Goal: Task Accomplishment & Management: Use online tool/utility

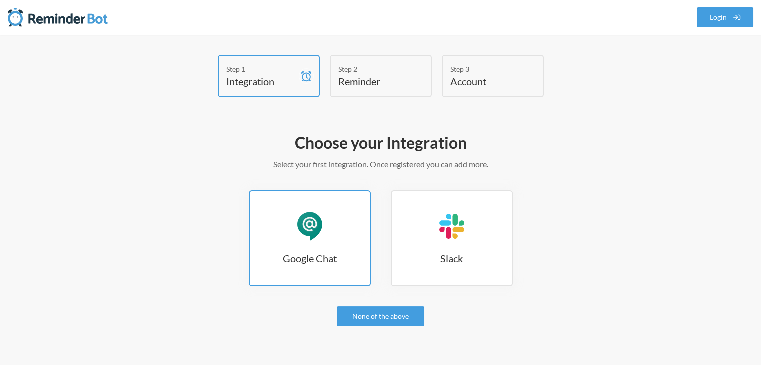
click at [334, 238] on link "Google Chat Google Chat" at bounding box center [310, 239] width 122 height 96
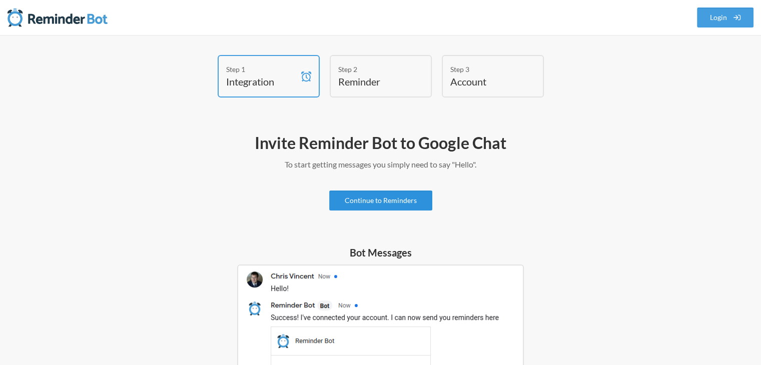
click at [371, 201] on link "Continue to Reminders" at bounding box center [380, 201] width 103 height 20
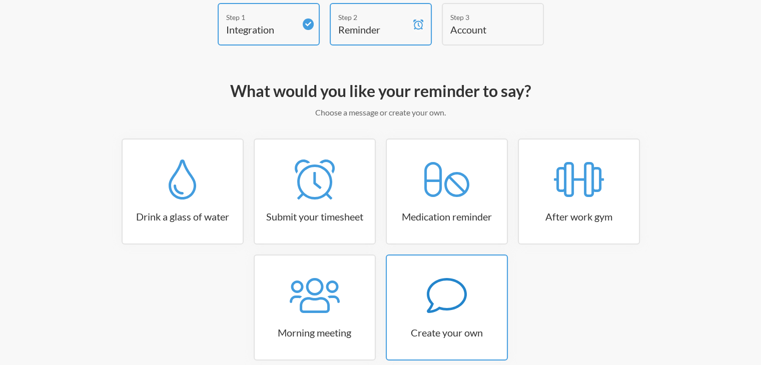
scroll to position [101, 0]
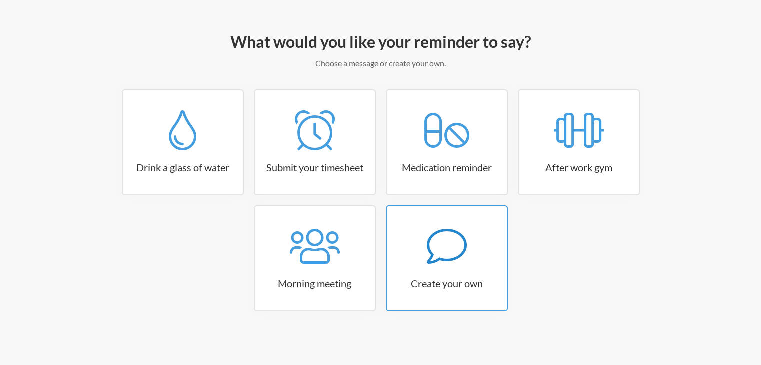
click at [433, 253] on icon at bounding box center [447, 246] width 40 height 35
select select "09:30:00"
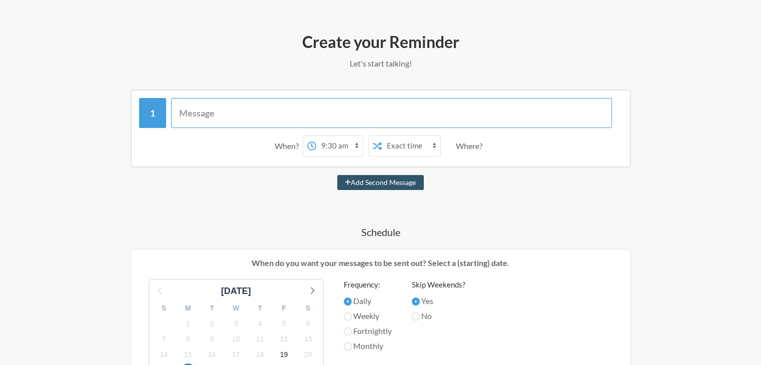
click at [211, 115] on input "text" at bounding box center [391, 113] width 441 height 30
type input "Dinner"
click at [339, 142] on select "12:00 am 12:15 am 12:30 am 12:45 am 1:00 am 1:15 am 1:30 am 1:45 am 2:00 am 2:1…" at bounding box center [339, 146] width 47 height 20
select select "18:00:00"
click at [316, 136] on select "12:00 am 12:15 am 12:30 am 12:45 am 1:00 am 1:15 am 1:30 am 1:45 am 2:00 am 2:1…" at bounding box center [339, 146] width 47 height 20
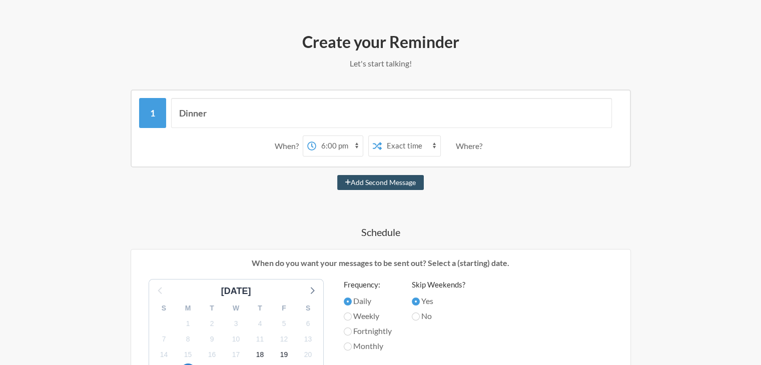
click at [423, 146] on select "Exact time Random time" at bounding box center [411, 146] width 59 height 20
click at [467, 179] on div "Add Second Message" at bounding box center [381, 182] width 581 height 15
click at [475, 146] on div "Where?" at bounding box center [471, 146] width 31 height 21
click at [465, 143] on div "Where?" at bounding box center [471, 146] width 31 height 21
click at [474, 147] on div "Where?" at bounding box center [471, 146] width 31 height 21
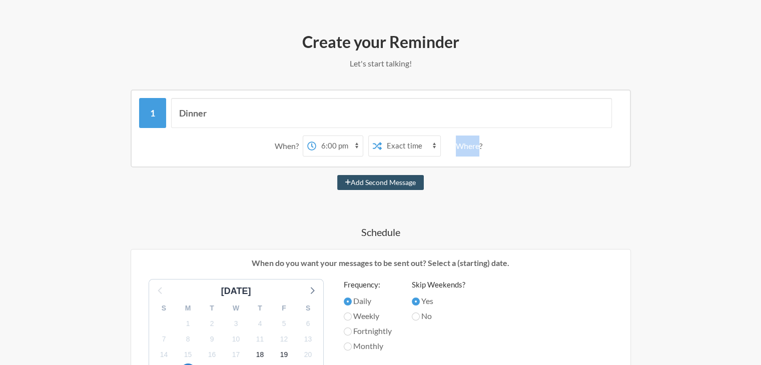
click at [474, 147] on div "Where?" at bounding box center [471, 146] width 31 height 21
click at [487, 185] on div "Add Second Message" at bounding box center [381, 182] width 581 height 15
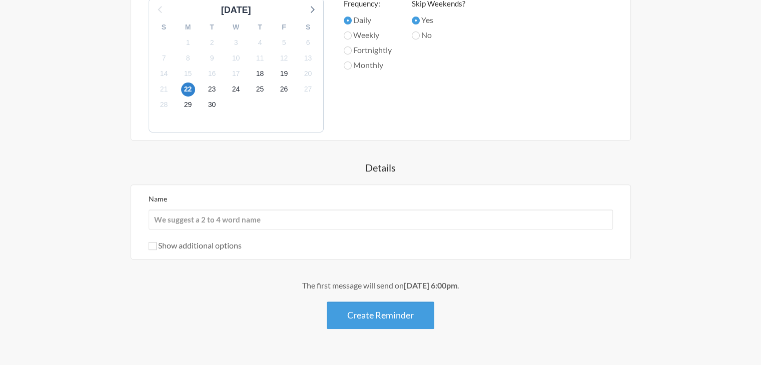
scroll to position [400, 0]
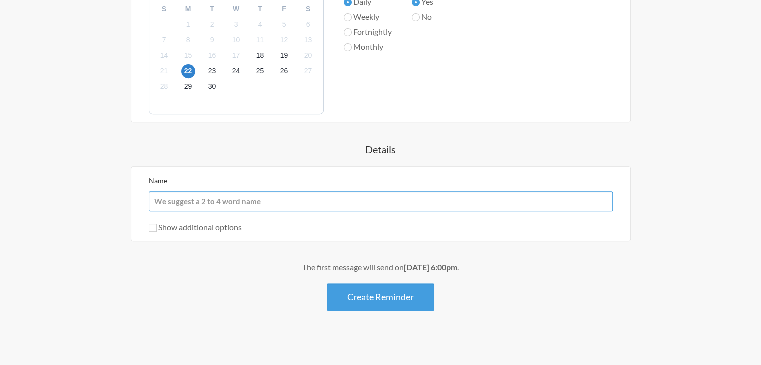
click at [182, 205] on input "Name" at bounding box center [381, 202] width 465 height 20
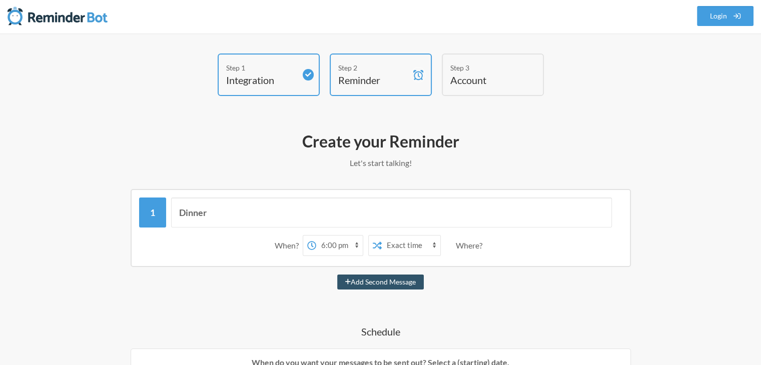
scroll to position [0, 0]
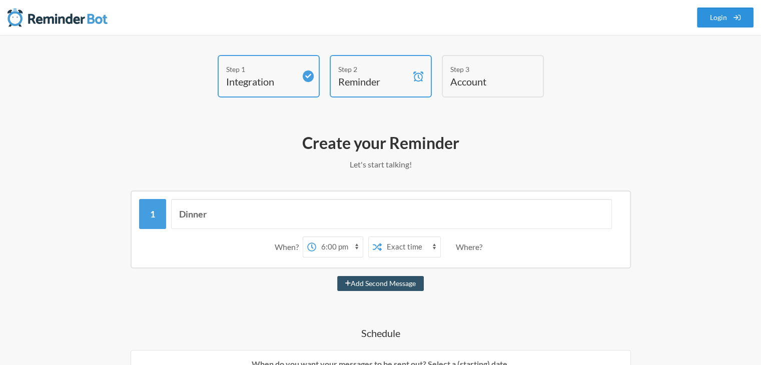
click at [723, 18] on link "Login" at bounding box center [725, 18] width 57 height 20
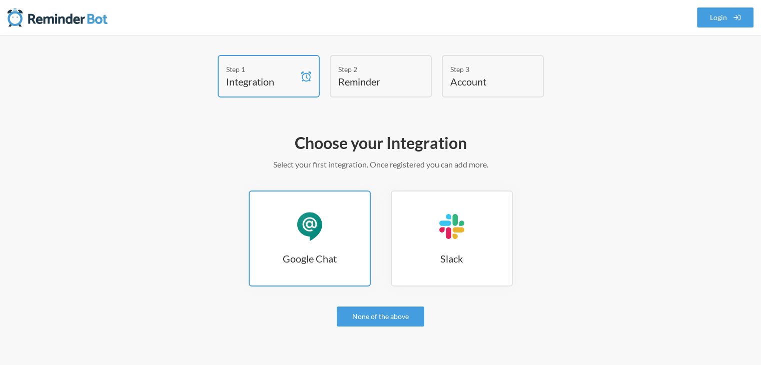
click at [306, 225] on div "Google Chat" at bounding box center [310, 227] width 30 height 30
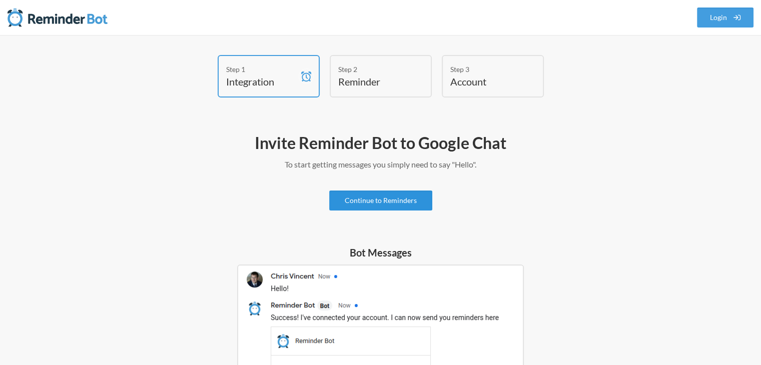
click at [350, 199] on link "Continue to Reminders" at bounding box center [380, 201] width 103 height 20
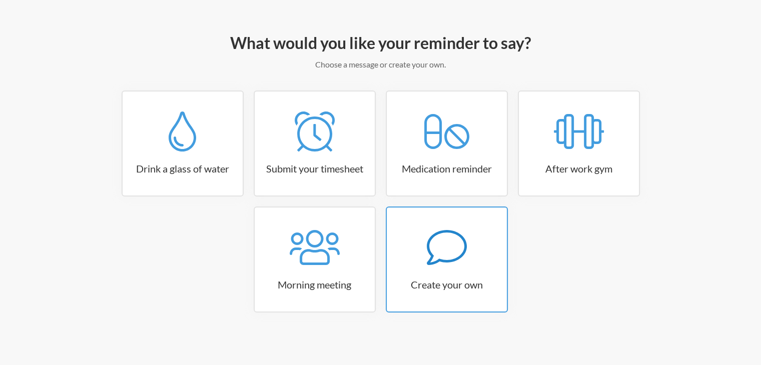
scroll to position [101, 0]
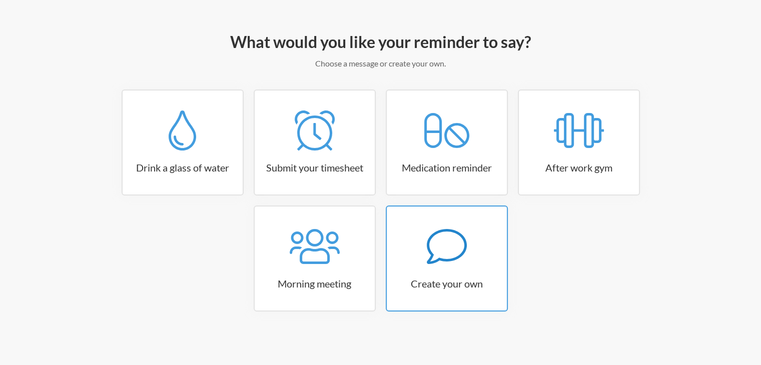
click at [452, 236] on icon at bounding box center [447, 247] width 40 height 40
select select "09:30:00"
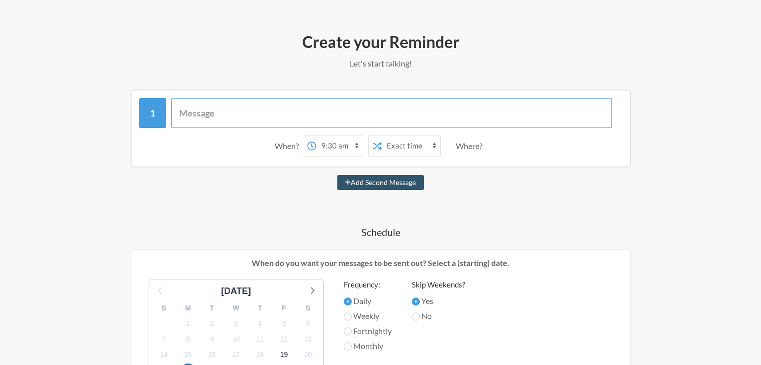
click at [252, 113] on input "text" at bounding box center [391, 113] width 441 height 30
type input "Dinner"
click at [359, 143] on select "12:00 am 12:15 am 12:30 am 12:45 am 1:00 am 1:15 am 1:30 am 1:45 am 2:00 am 2:1…" at bounding box center [339, 146] width 47 height 20
select select "18:00:00"
click at [316, 136] on select "12:00 am 12:15 am 12:30 am 12:45 am 1:00 am 1:15 am 1:30 am 1:45 am 2:00 am 2:1…" at bounding box center [339, 146] width 47 height 20
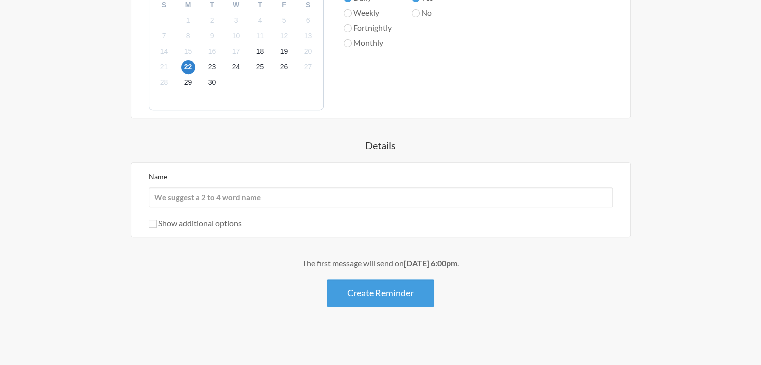
scroll to position [404, 0]
click at [186, 202] on input "Name" at bounding box center [381, 198] width 465 height 20
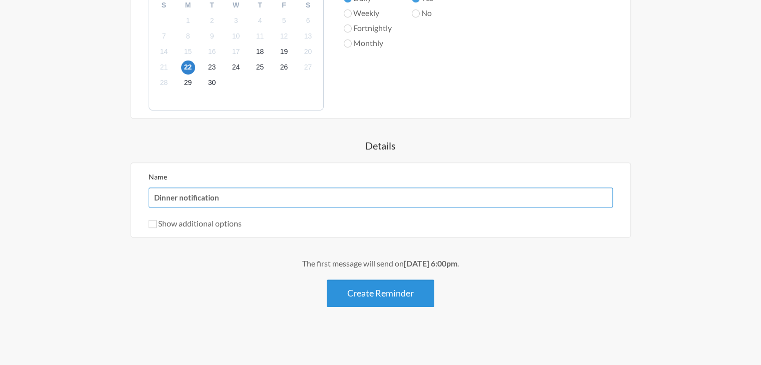
type input "Dinner notification"
click at [361, 288] on button "Create Reminder" at bounding box center [381, 294] width 108 height 28
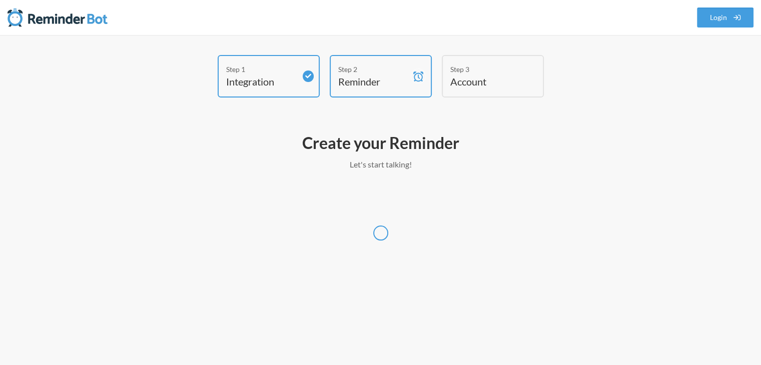
scroll to position [0, 0]
select select "UTC"
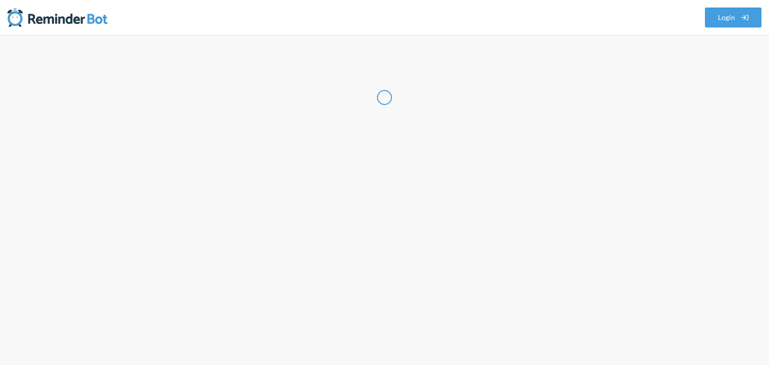
select select "IN"
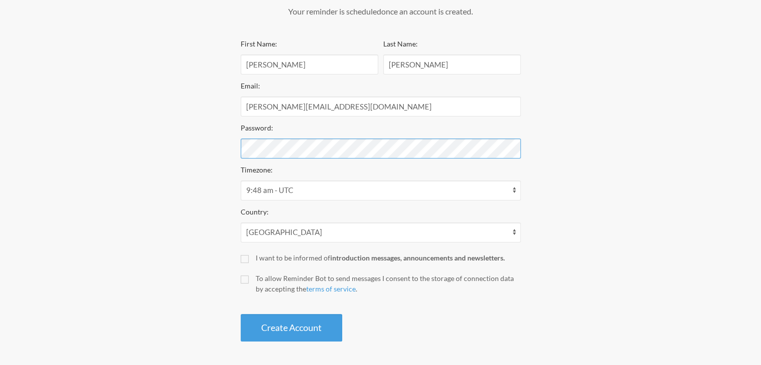
scroll to position [154, 0]
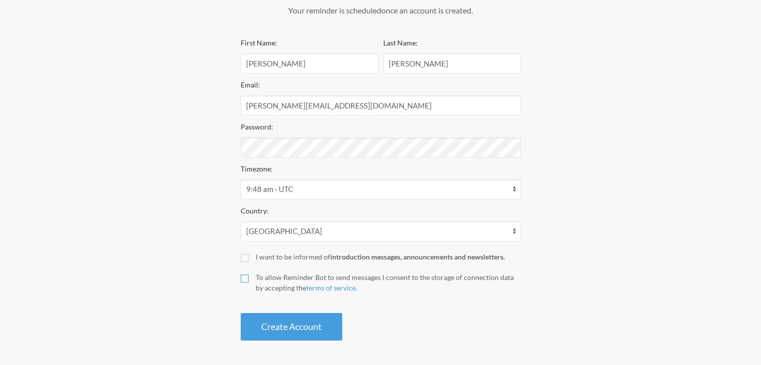
click at [245, 278] on input "To allow Reminder Bot to send messages I consent to the storage of connection d…" at bounding box center [245, 279] width 8 height 8
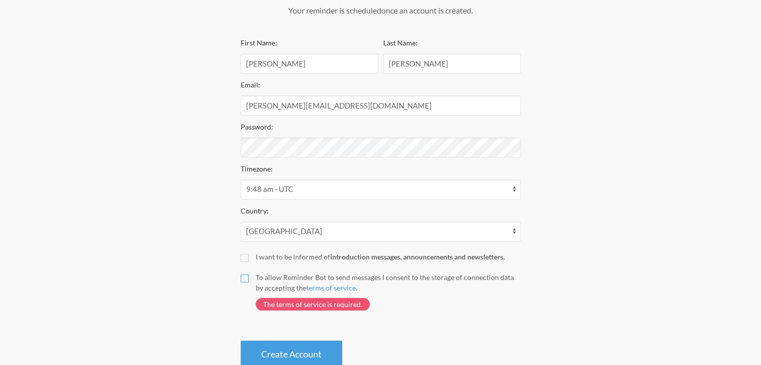
click at [245, 278] on input "To allow Reminder Bot to send messages I consent to the storage of connection d…" at bounding box center [245, 279] width 8 height 8
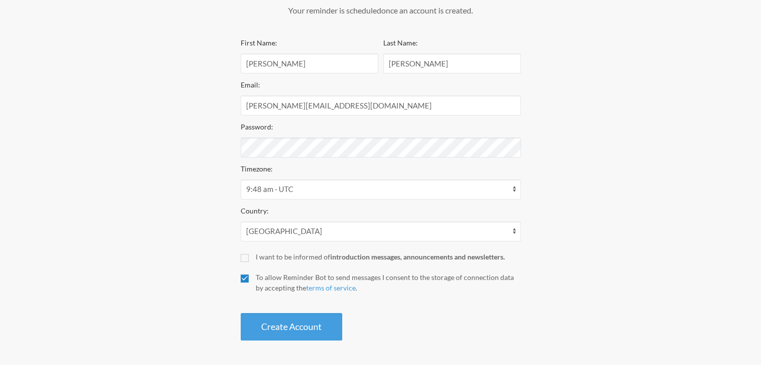
click at [244, 277] on input "To allow Reminder Bot to send messages I consent to the storage of connection d…" at bounding box center [245, 279] width 8 height 8
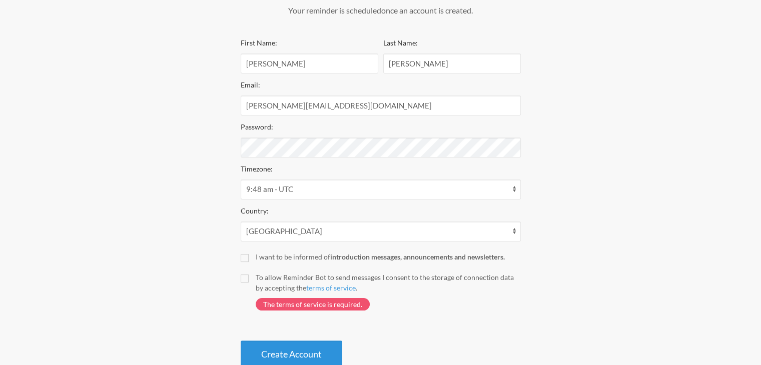
click at [260, 348] on button "Create Account" at bounding box center [292, 355] width 102 height 28
click at [241, 281] on input "To allow Reminder Bot to send messages I consent to the storage of connection d…" at bounding box center [245, 279] width 8 height 8
checkbox input "true"
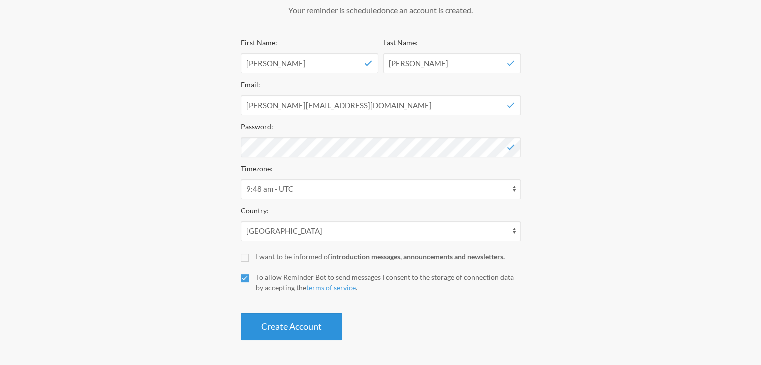
click at [256, 329] on button "Create Account" at bounding box center [292, 327] width 102 height 28
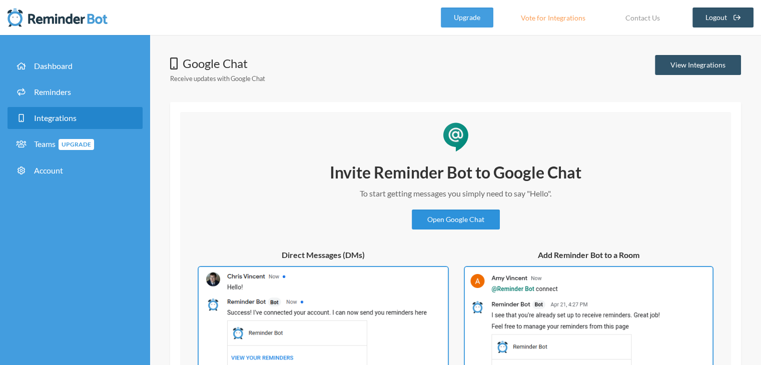
click at [467, 217] on link "Open Google Chat" at bounding box center [456, 220] width 88 height 20
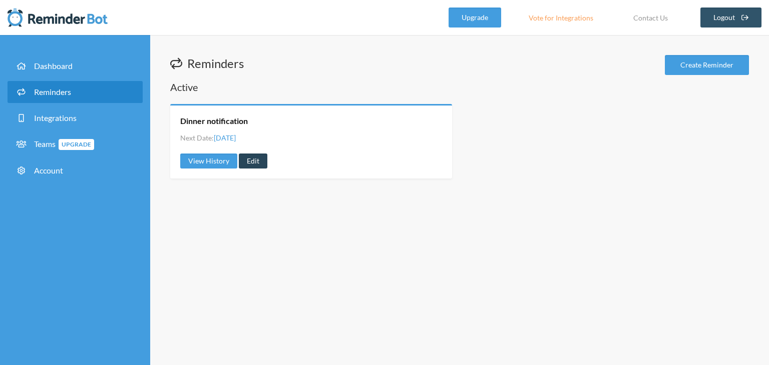
click at [249, 160] on link "Edit" at bounding box center [253, 161] width 29 height 15
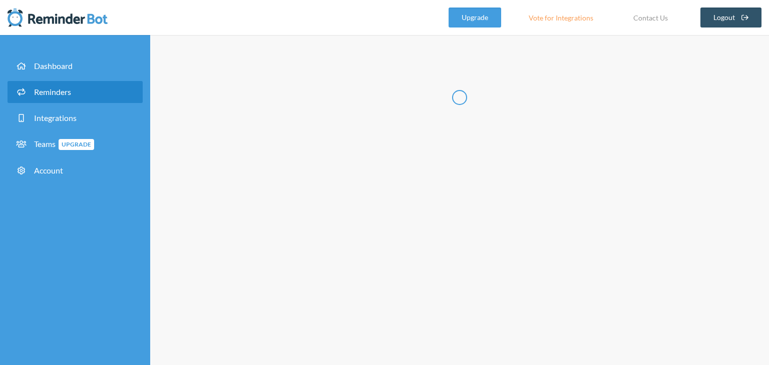
type input "Dinner notification"
select select "18:00:00"
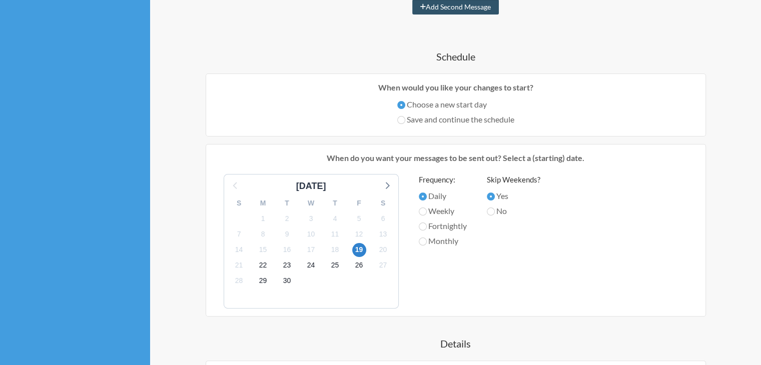
scroll to position [200, 0]
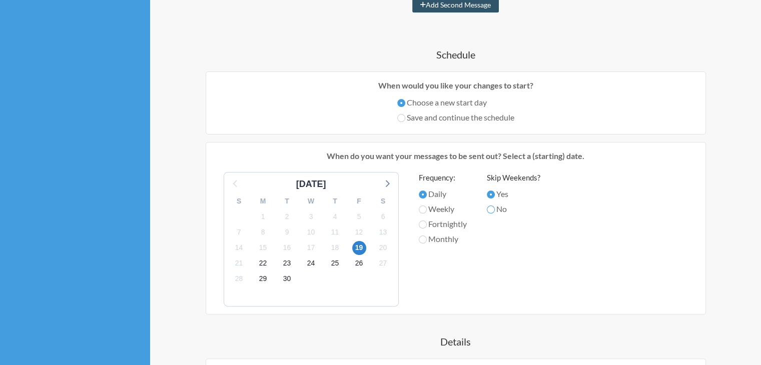
click at [493, 210] on input "No" at bounding box center [491, 210] width 8 height 8
radio input "true"
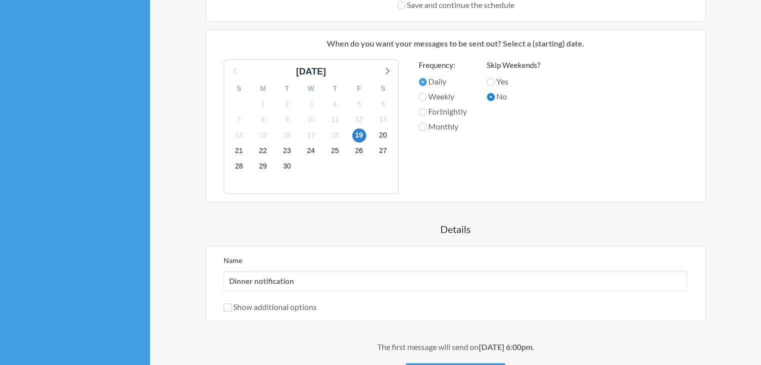
scroll to position [300, 0]
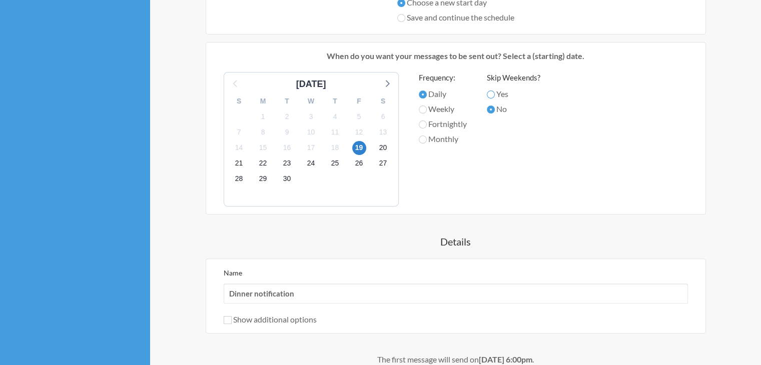
click at [492, 93] on input "Yes" at bounding box center [491, 95] width 8 height 8
radio input "true"
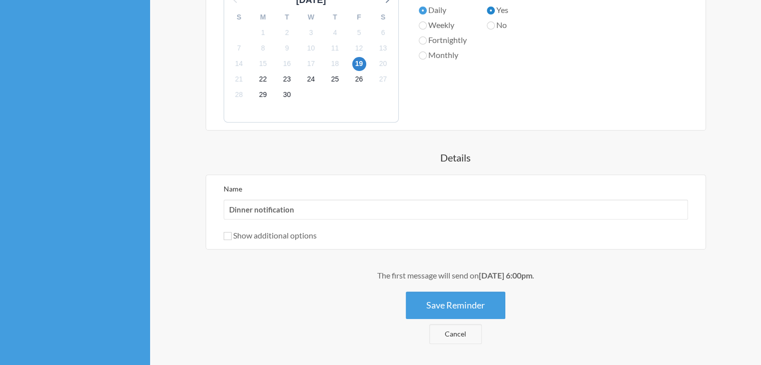
scroll to position [400, 0]
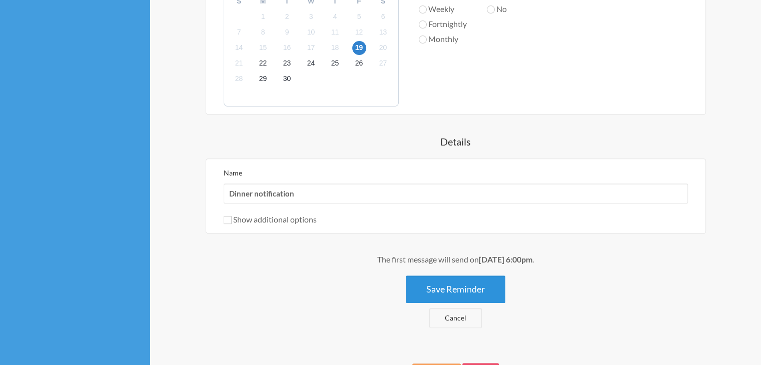
click at [441, 291] on button "Save Reminder" at bounding box center [456, 290] width 100 height 28
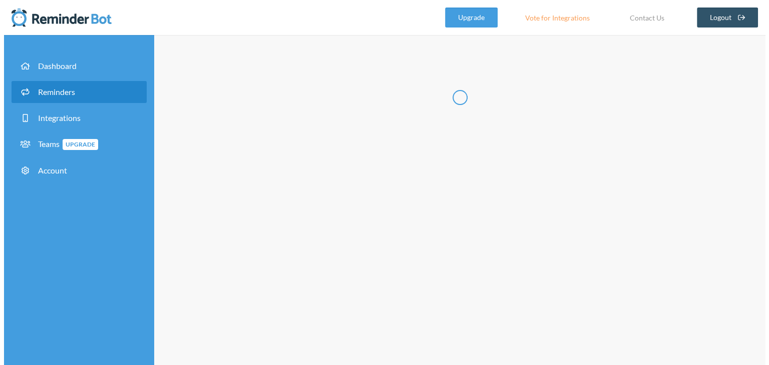
scroll to position [0, 0]
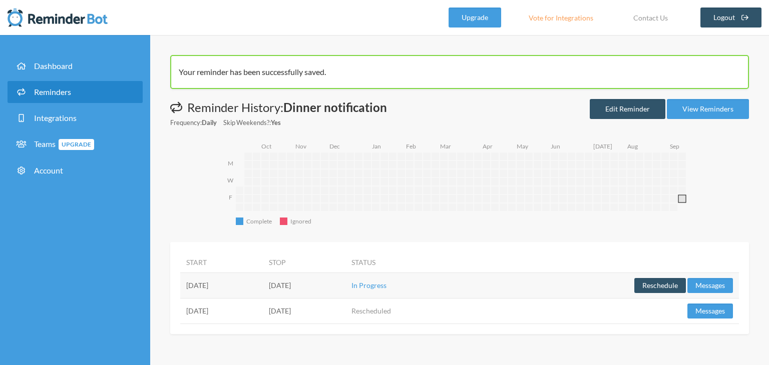
click at [681, 198] on rect "2025-09-19" at bounding box center [682, 199] width 8 height 8
click at [725, 108] on link "View Reminders" at bounding box center [708, 109] width 82 height 20
